Goal: Transaction & Acquisition: Book appointment/travel/reservation

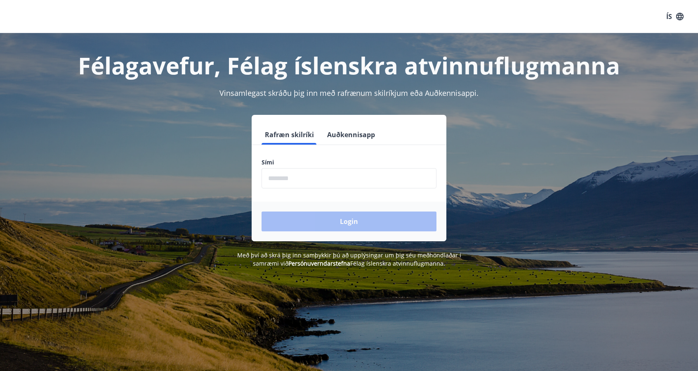
click at [362, 177] on input "phone" at bounding box center [349, 178] width 175 height 20
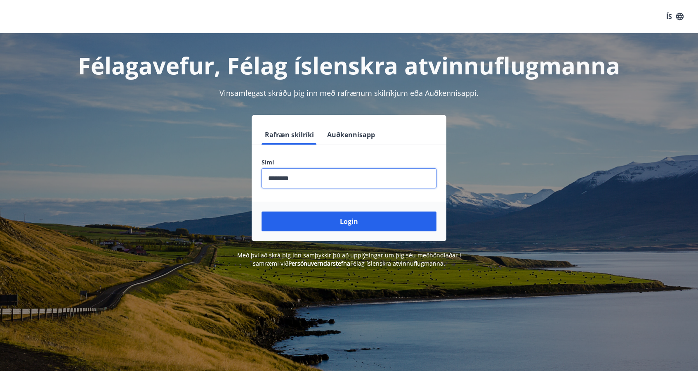
type input "********"
click at [262, 211] on button "Login" at bounding box center [349, 221] width 175 height 20
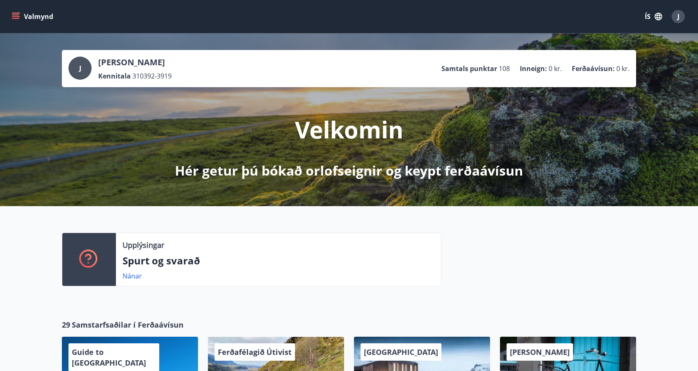
click at [19, 19] on icon "menu" at bounding box center [16, 16] width 8 height 8
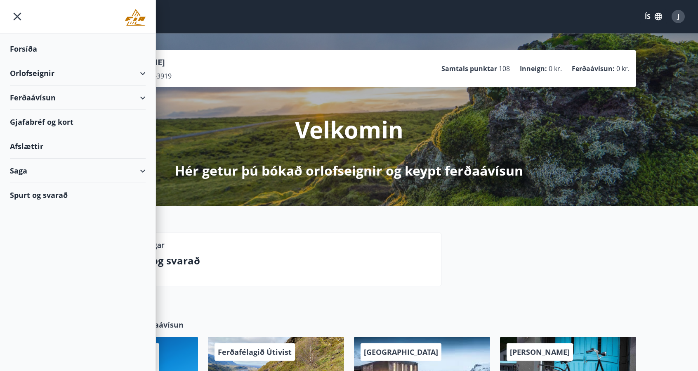
click at [143, 71] on div "Orlofseignir" at bounding box center [78, 73] width 136 height 24
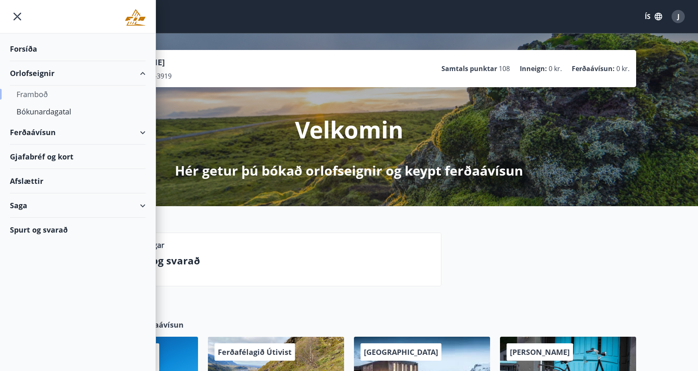
click at [41, 94] on div "Framboð" at bounding box center [78, 93] width 123 height 17
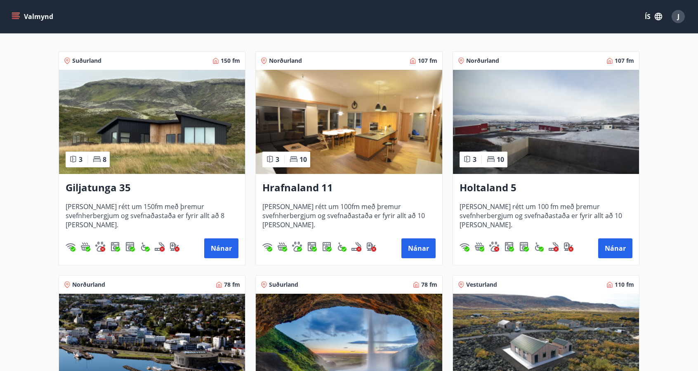
scroll to position [139, 0]
click at [102, 186] on h3 "Giljatunga 35" at bounding box center [152, 187] width 173 height 15
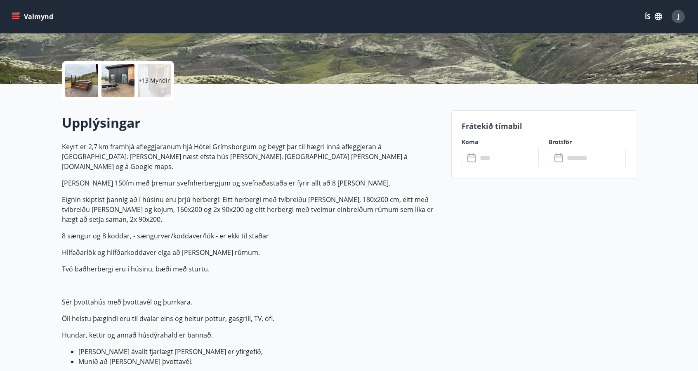
scroll to position [165, 0]
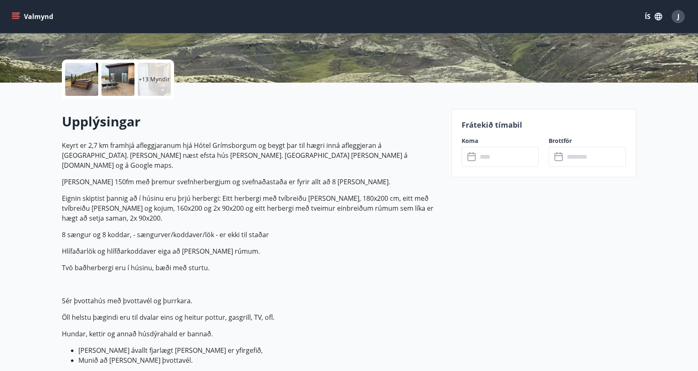
click at [296, 177] on p "[PERSON_NAME] 150fm með þremur svefnherbergjum og svefnaðastaða er fyrir allt a…" at bounding box center [252, 182] width 380 height 10
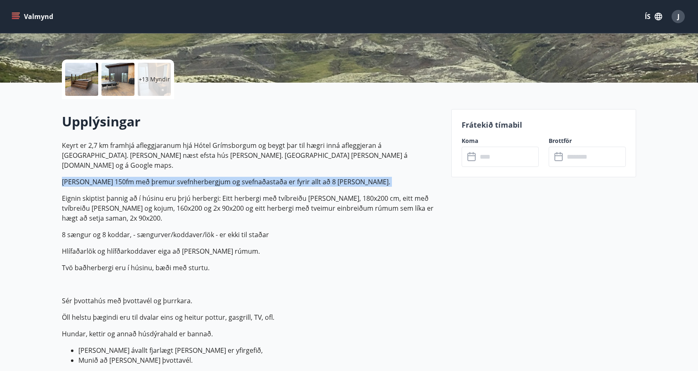
click at [296, 177] on p "[PERSON_NAME] 150fm með þremur svefnherbergjum og svefnaðastaða er fyrir allt a…" at bounding box center [252, 182] width 380 height 10
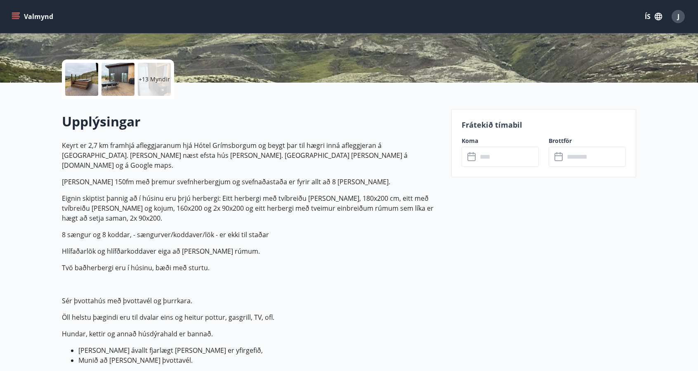
click at [279, 193] on p "Eignin skiptist þannig að í húsinu eru þrjú herbergi: Eitt herbergi með tvíbrei…" at bounding box center [252, 208] width 380 height 30
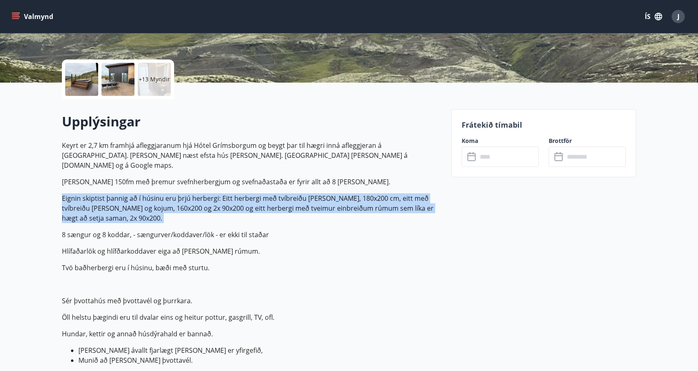
click at [279, 193] on p "Eignin skiptist þannig að í húsinu eru þrjú herbergi: Eitt herbergi með tvíbrei…" at bounding box center [252, 208] width 380 height 30
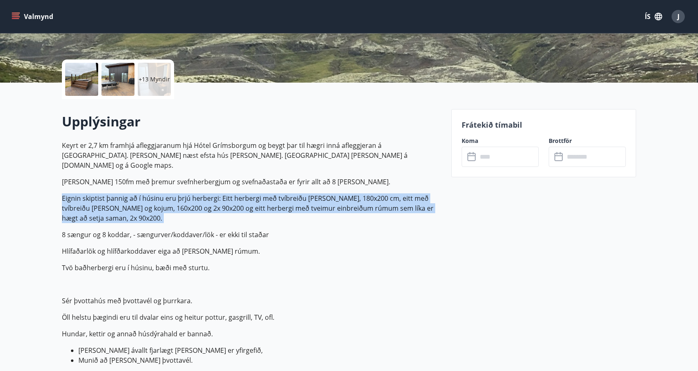
click at [279, 193] on p "Eignin skiptist þannig að í húsinu eru þrjú herbergi: Eitt herbergi með tvíbrei…" at bounding box center [252, 208] width 380 height 30
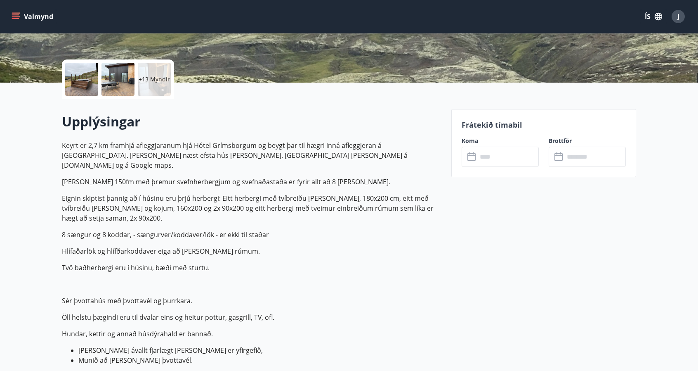
click at [209, 200] on p "Eignin skiptist þannig að í húsinu eru þrjú herbergi: Eitt herbergi með tvíbrei…" at bounding box center [252, 208] width 380 height 30
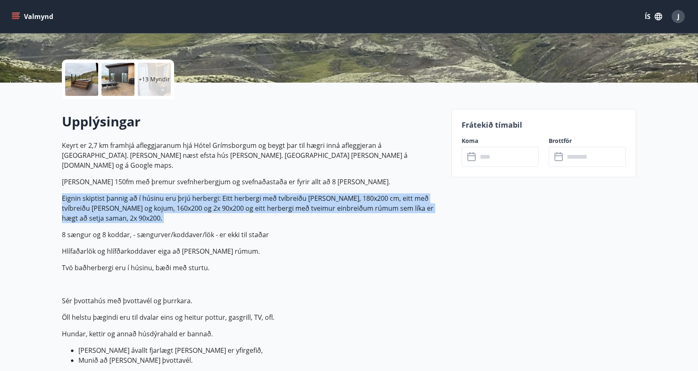
click at [209, 200] on p "Eignin skiptist þannig að í húsinu eru þrjú herbergi: Eitt herbergi með tvíbrei…" at bounding box center [252, 208] width 380 height 30
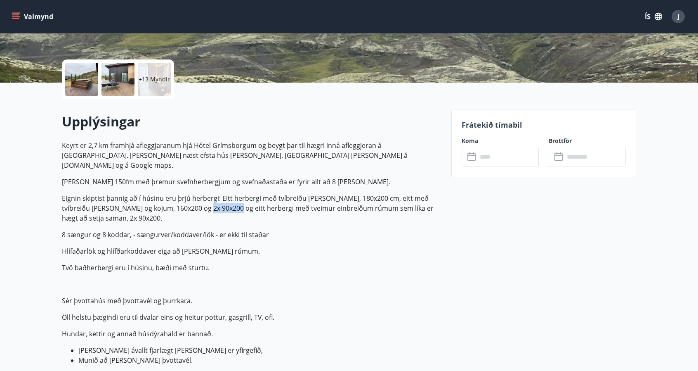
click at [209, 200] on p "Eignin skiptist þannig að í húsinu eru þrjú herbergi: Eitt herbergi með tvíbrei…" at bounding box center [252, 208] width 380 height 30
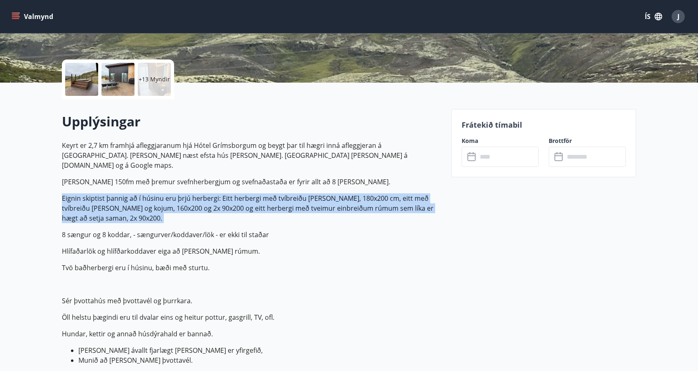
click at [209, 200] on p "Eignin skiptist þannig að í húsinu eru þrjú herbergi: Eitt herbergi með tvíbrei…" at bounding box center [252, 208] width 380 height 30
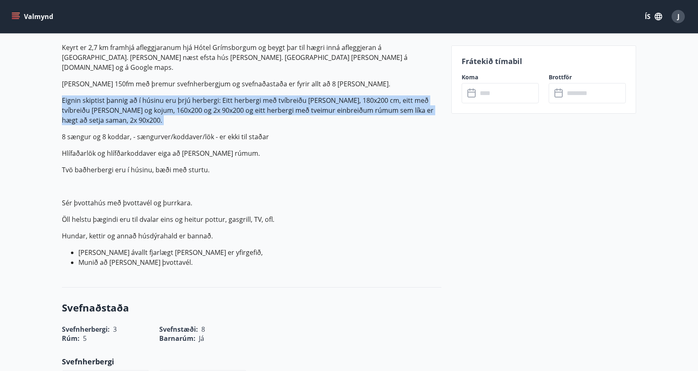
scroll to position [263, 0]
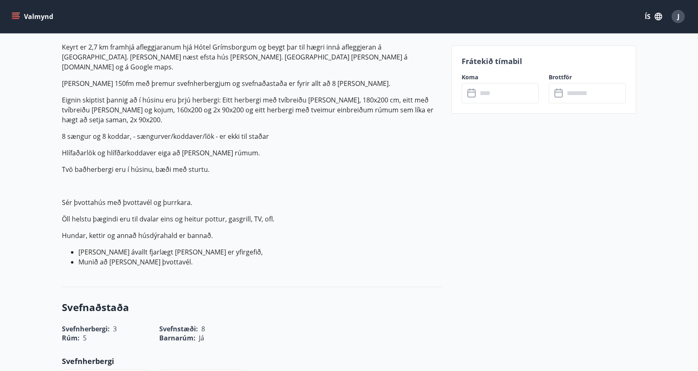
click at [137, 185] on p "Keyrt er 2,7 km framhjá afleggjaranum hjá Hótel Grímsborgum og beygt þar til hæ…" at bounding box center [252, 154] width 380 height 225
click at [142, 214] on p "Öll helstu þægindi eru til dvalar eins og heitur pottur, gasgrill, TV, ofl." at bounding box center [252, 219] width 380 height 10
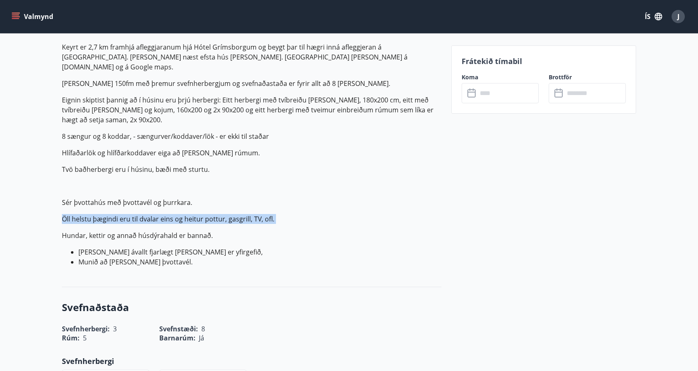
click at [142, 214] on p "Öll helstu þægindi eru til dvalar eins og heitur pottur, gasgrill, TV, ofl." at bounding box center [252, 219] width 380 height 10
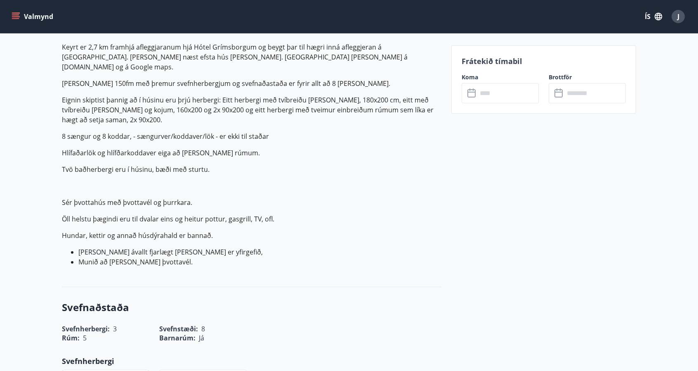
click at [162, 233] on p "Keyrt er 2,7 km framhjá afleggjaranum hjá Hótel Grímsborgum og beygt þar til hæ…" at bounding box center [252, 154] width 380 height 225
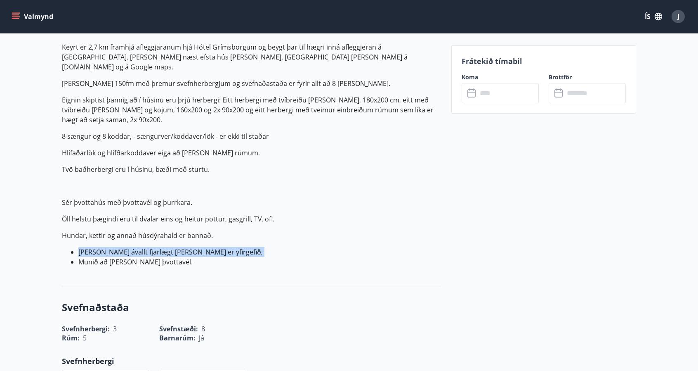
click at [162, 233] on p "Keyrt er 2,7 km framhjá afleggjaranum hjá Hótel Grímsborgum og beygt þar til hæ…" at bounding box center [252, 154] width 380 height 225
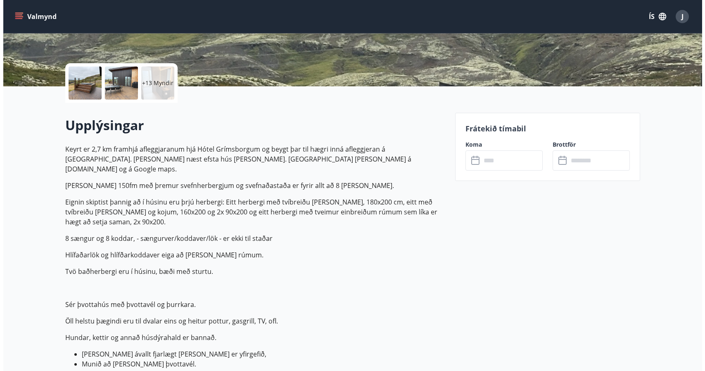
scroll to position [0, 0]
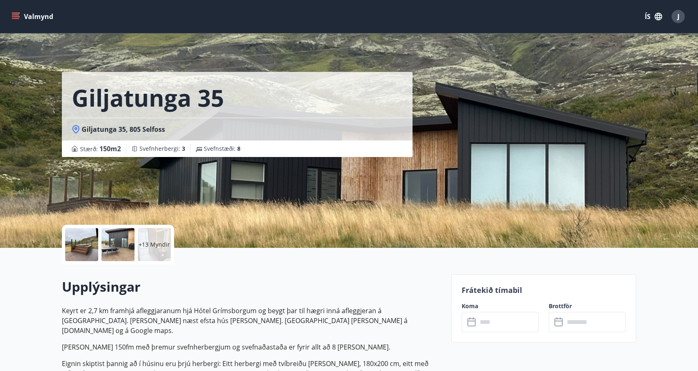
click at [95, 238] on div at bounding box center [81, 244] width 33 height 33
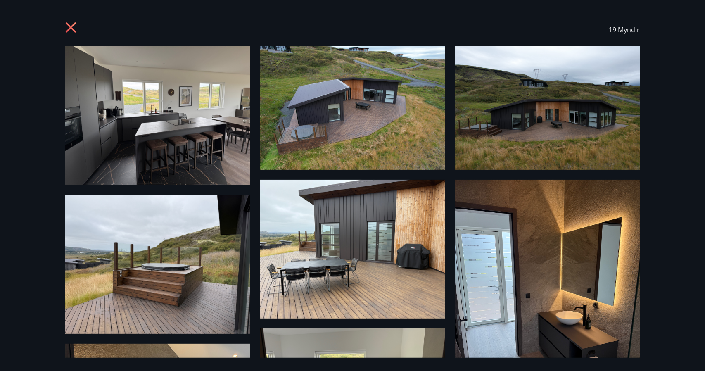
click at [127, 134] on img at bounding box center [157, 115] width 185 height 139
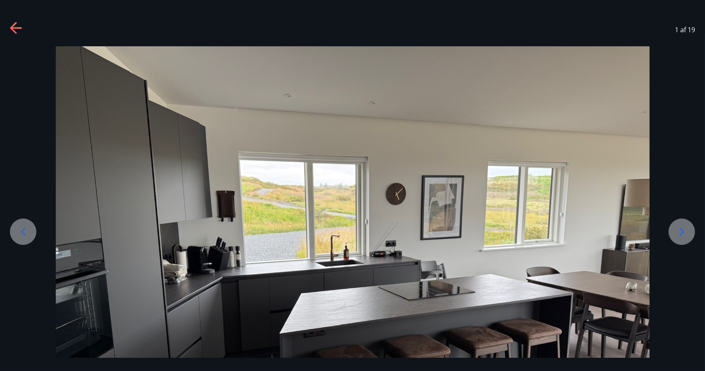
click at [684, 220] on div at bounding box center [681, 231] width 26 height 26
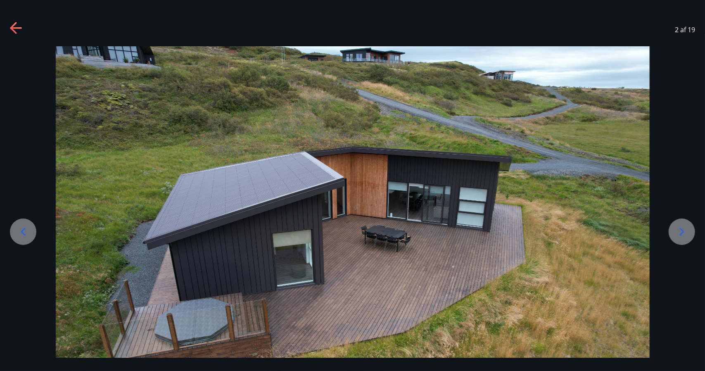
click at [687, 236] on icon at bounding box center [681, 231] width 13 height 13
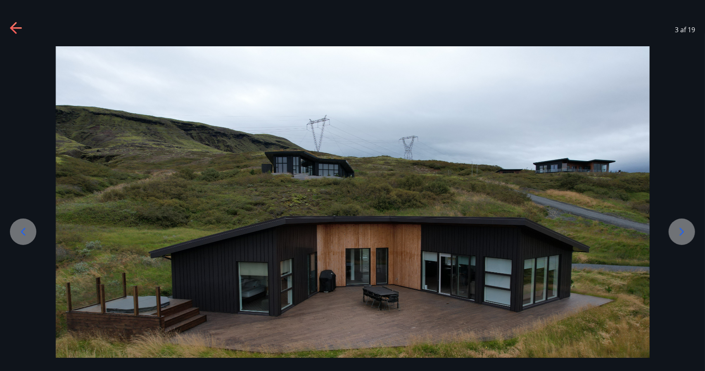
click at [687, 236] on icon at bounding box center [681, 231] width 13 height 13
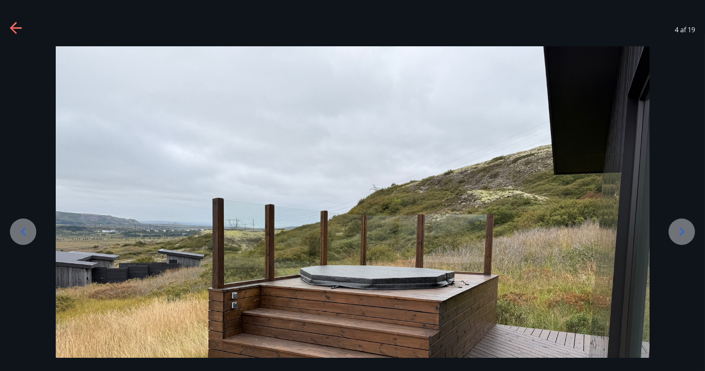
click at [687, 236] on icon at bounding box center [681, 231] width 13 height 13
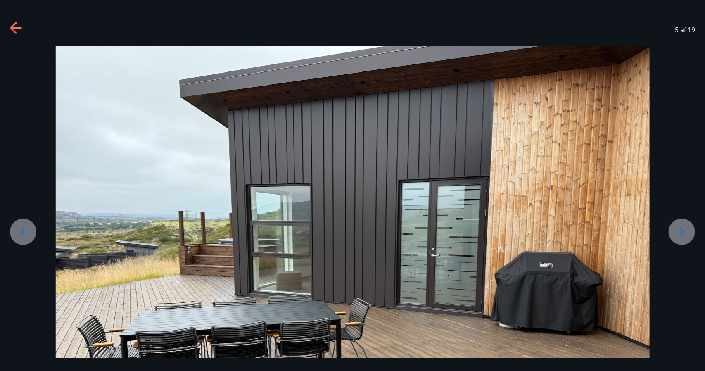
click at [687, 236] on icon at bounding box center [681, 231] width 13 height 13
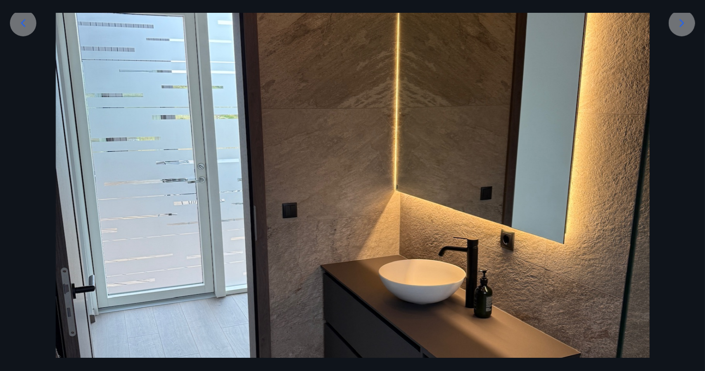
scroll to position [211, 0]
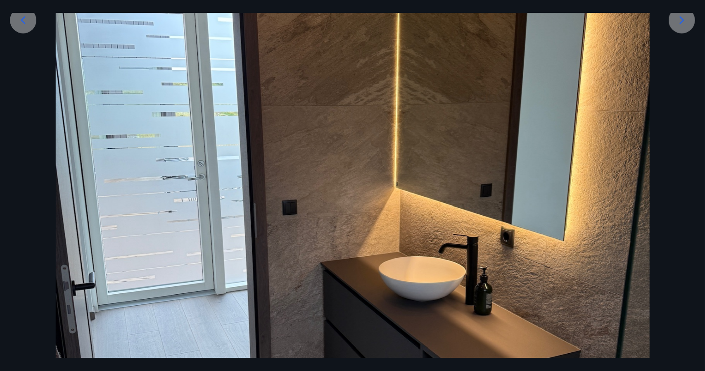
click at [681, 14] on icon at bounding box center [681, 20] width 13 height 13
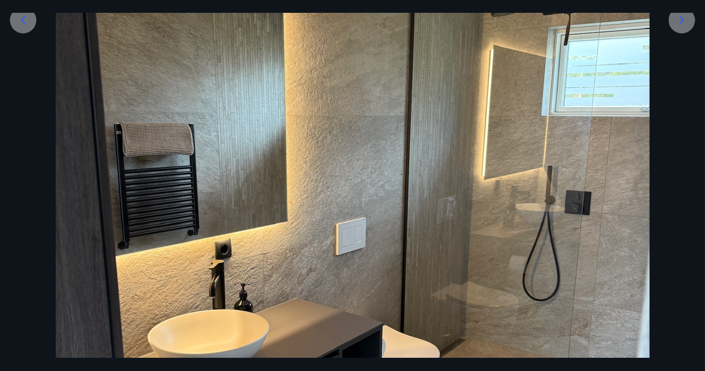
click at [682, 21] on icon at bounding box center [681, 20] width 13 height 13
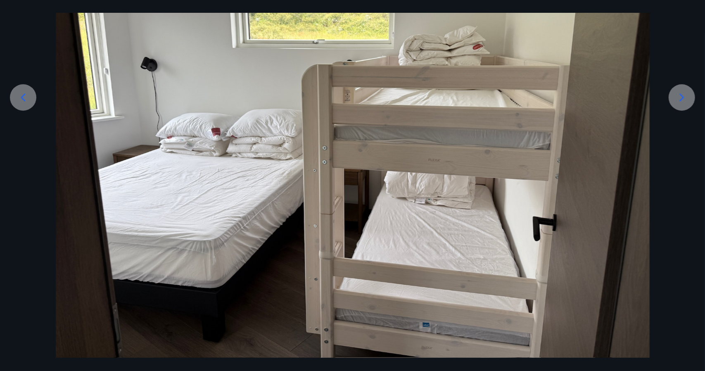
scroll to position [134, 0]
click at [684, 94] on icon at bounding box center [681, 97] width 13 height 13
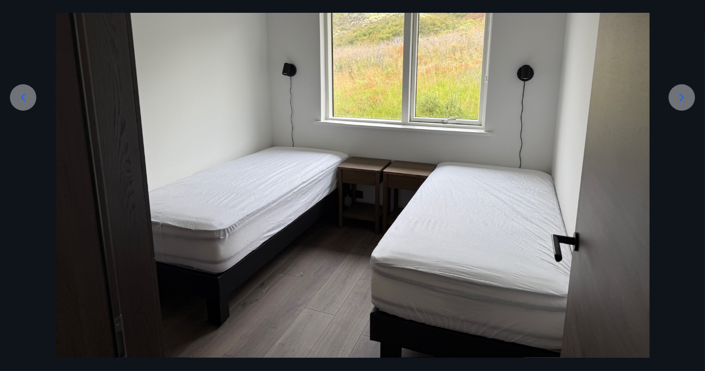
click at [684, 94] on icon at bounding box center [681, 97] width 13 height 13
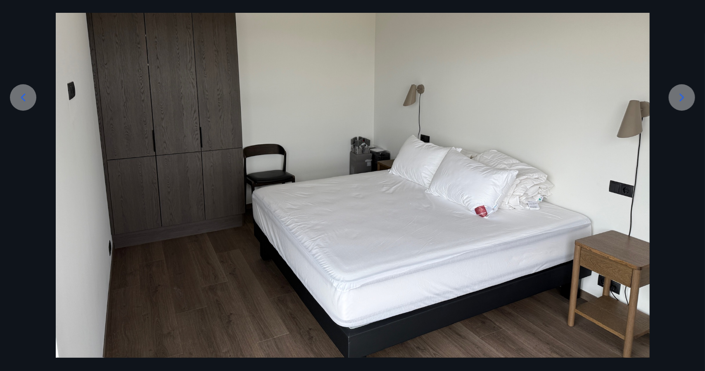
click at [684, 94] on icon at bounding box center [681, 97] width 13 height 13
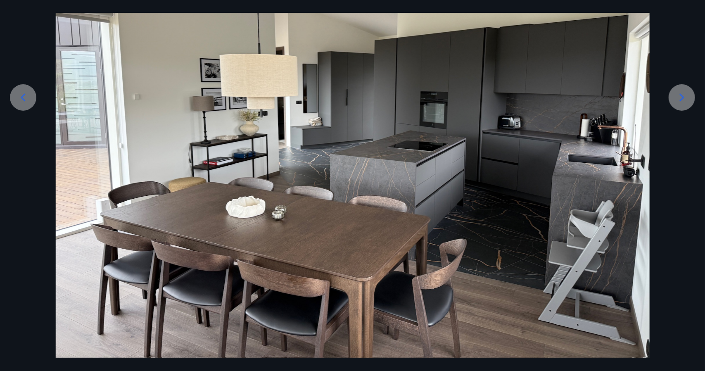
click at [684, 94] on icon at bounding box center [681, 97] width 13 height 13
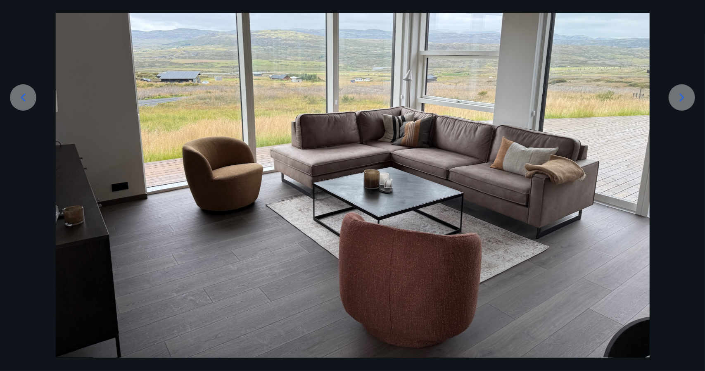
click at [684, 94] on icon at bounding box center [681, 97] width 13 height 13
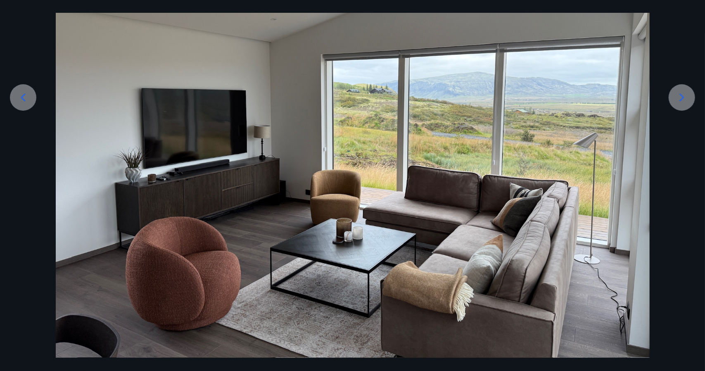
click at [684, 94] on icon at bounding box center [681, 97] width 13 height 13
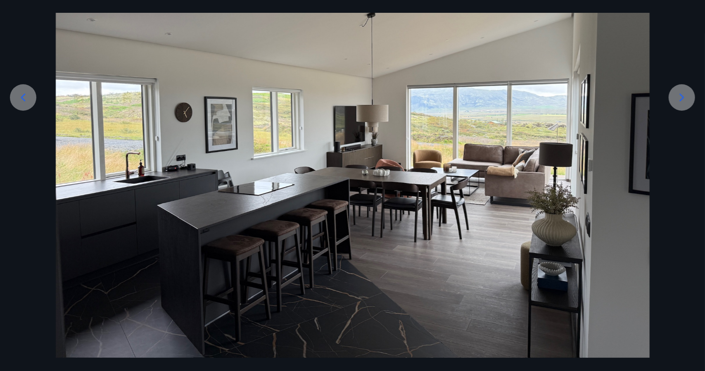
click at [684, 94] on icon at bounding box center [681, 97] width 13 height 13
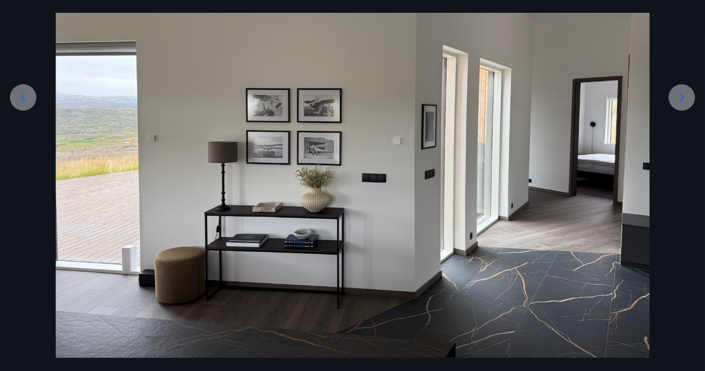
click at [684, 94] on icon at bounding box center [681, 97] width 13 height 13
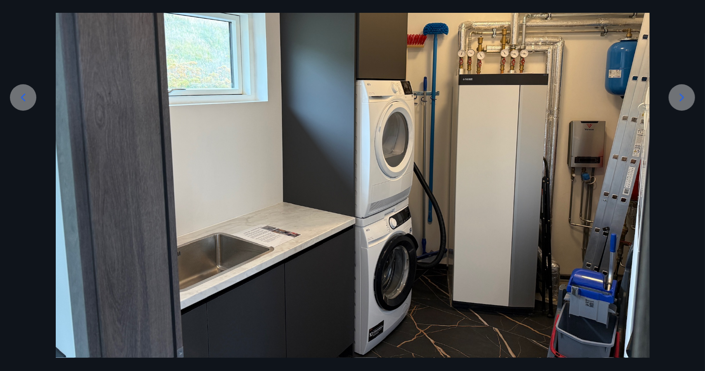
click at [684, 94] on icon at bounding box center [681, 97] width 13 height 13
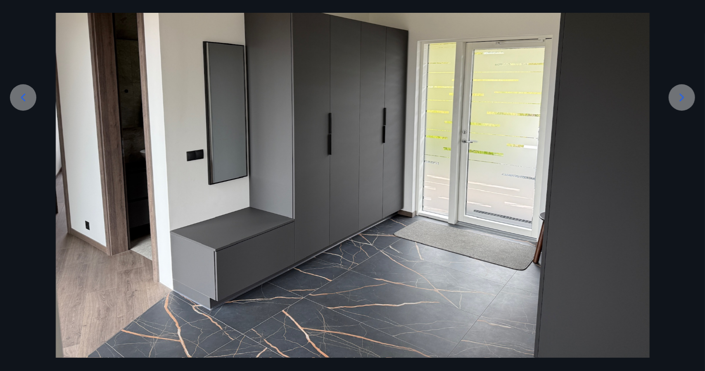
click at [684, 94] on icon at bounding box center [681, 97] width 13 height 13
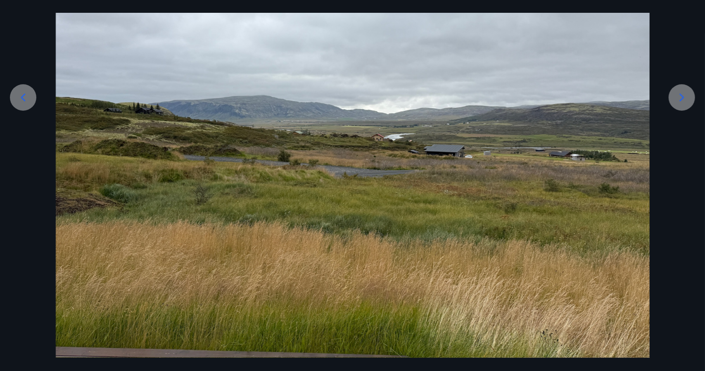
click at [684, 94] on icon at bounding box center [681, 97] width 13 height 13
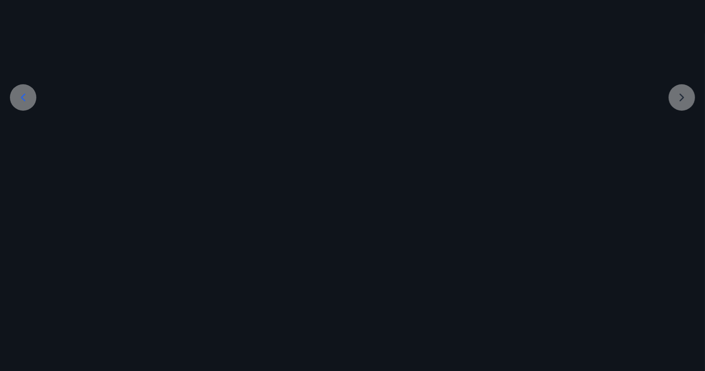
scroll to position [0, 0]
